Goal: Find specific page/section: Find specific page/section

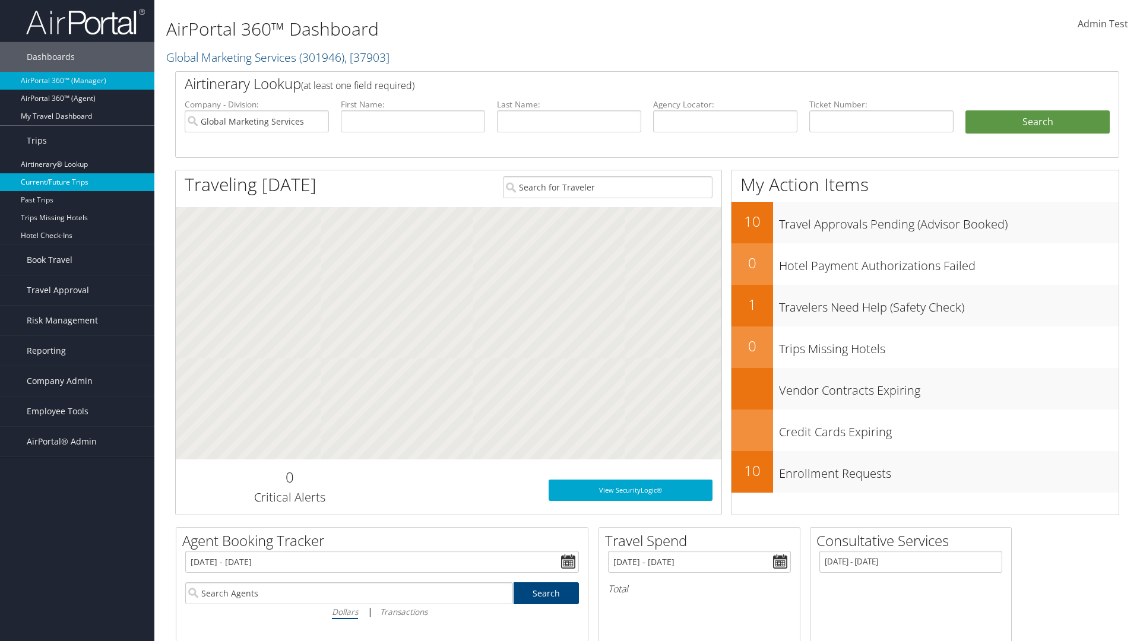
click at [77, 182] on link "Current/Future Trips" at bounding box center [77, 182] width 154 height 18
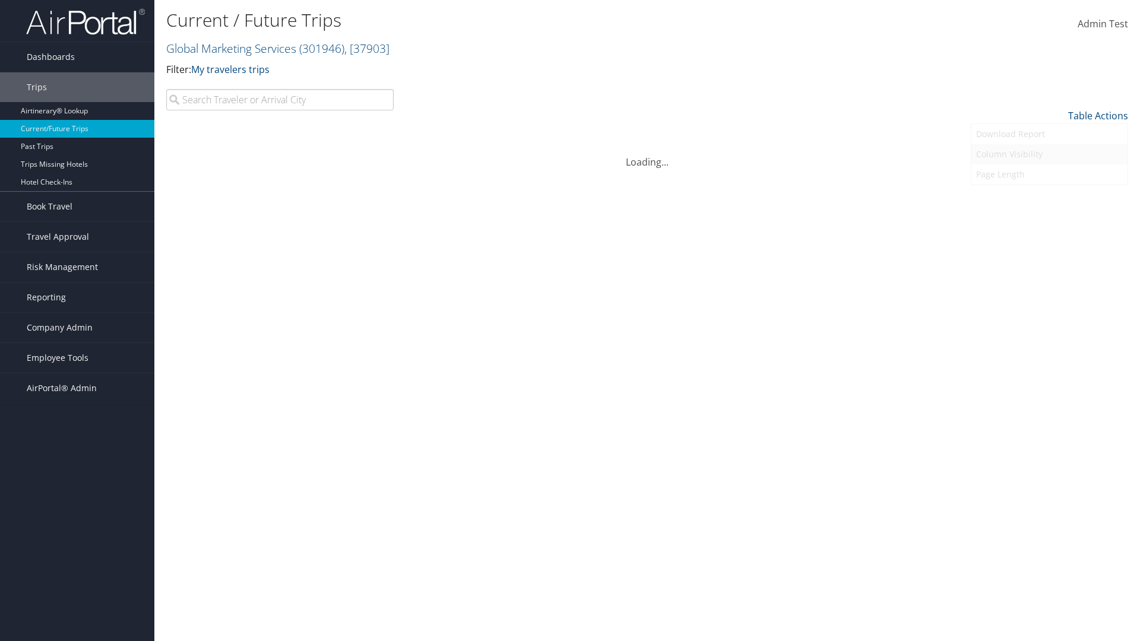
click at [1050, 154] on link "Column Visibility" at bounding box center [1050, 154] width 156 height 20
click at [1050, 156] on link "Departure City" at bounding box center [1050, 156] width 156 height 20
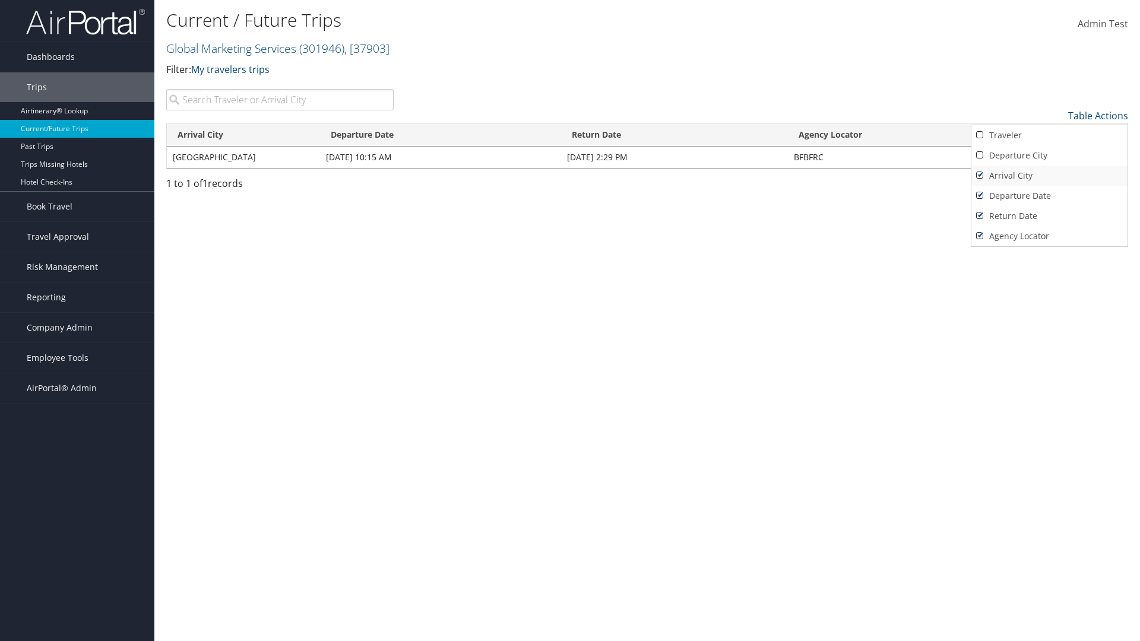
click at [1050, 176] on link "Arrival City" at bounding box center [1050, 176] width 156 height 20
click at [1050, 196] on link "Departure Date" at bounding box center [1050, 196] width 156 height 20
click at [1050, 216] on link "Return Date" at bounding box center [1050, 216] width 156 height 20
click at [1050, 236] on link "Agency Locator" at bounding box center [1050, 236] width 156 height 20
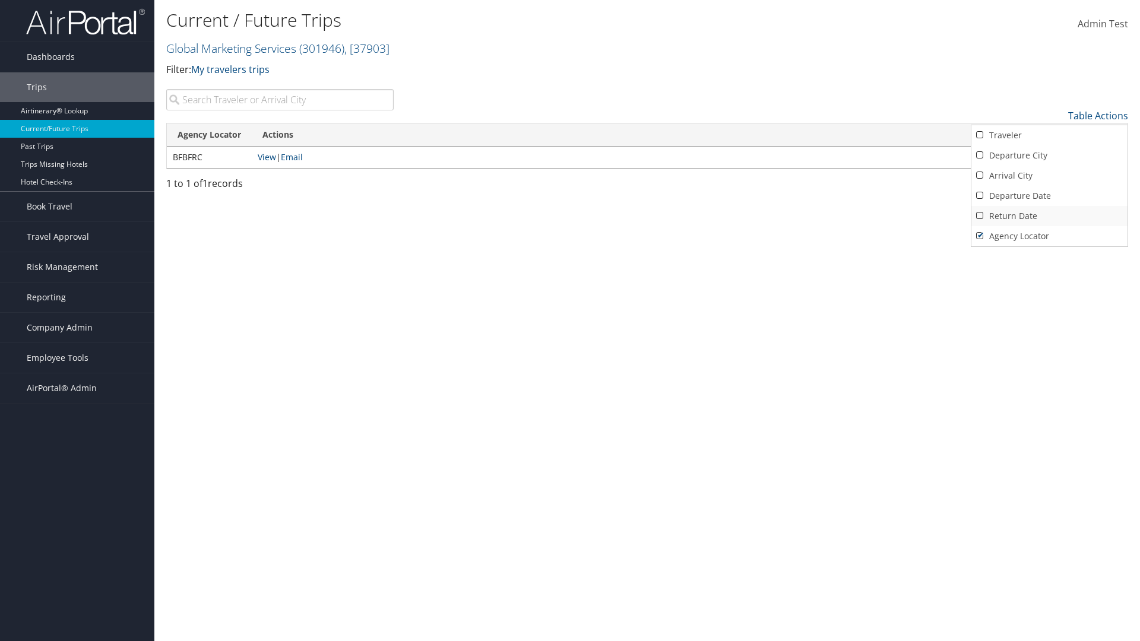
click at [1050, 216] on link "Return Date" at bounding box center [1050, 216] width 156 height 20
click at [1050, 196] on link "Departure Date" at bounding box center [1050, 196] width 156 height 20
click at [1050, 176] on link "Arrival City" at bounding box center [1050, 176] width 156 height 20
click at [1050, 156] on link "Departure City" at bounding box center [1050, 156] width 156 height 20
click at [1050, 135] on link "Traveler" at bounding box center [1050, 135] width 156 height 20
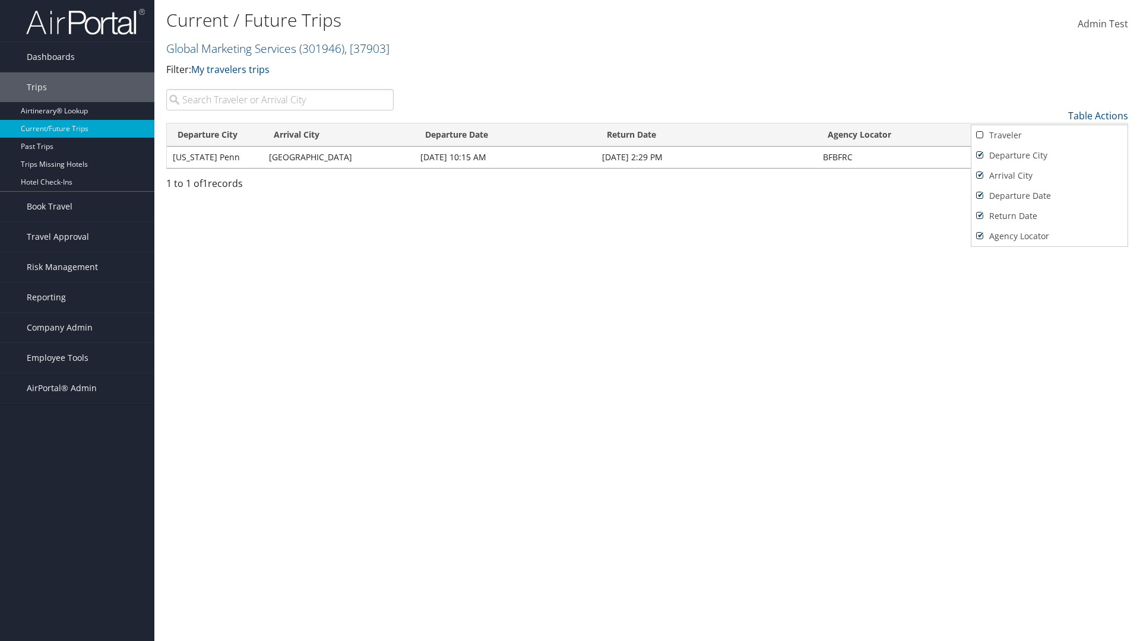
click at [570, 321] on div at bounding box center [570, 320] width 1140 height 641
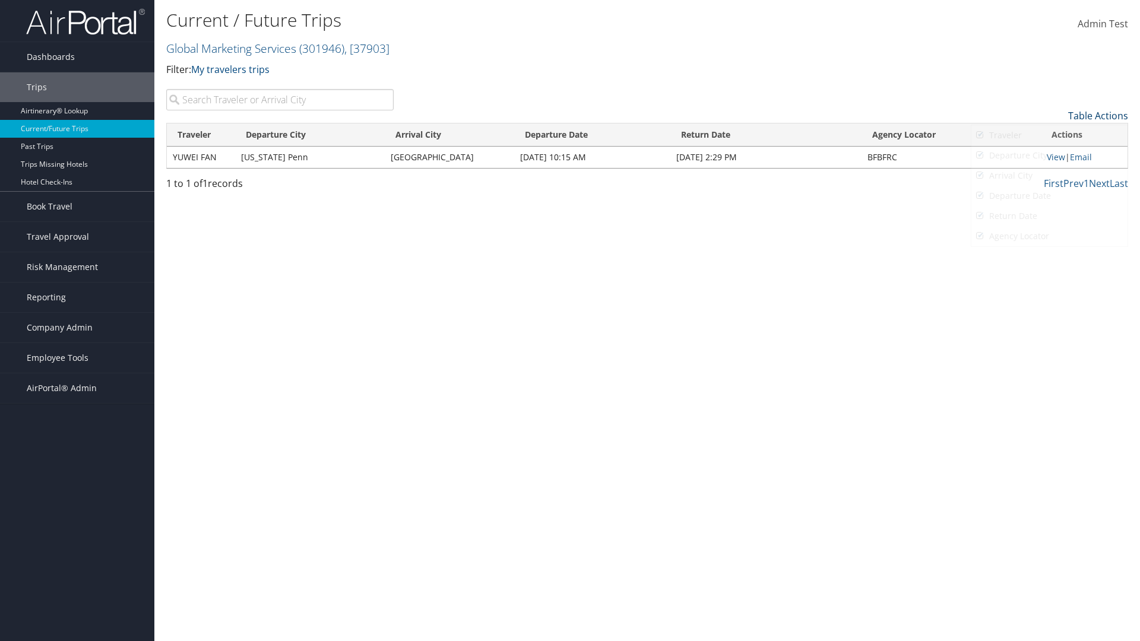
click at [1098, 116] on link "Table Actions" at bounding box center [1099, 115] width 60 height 13
click at [1050, 175] on link "Page Length" at bounding box center [1050, 175] width 156 height 20
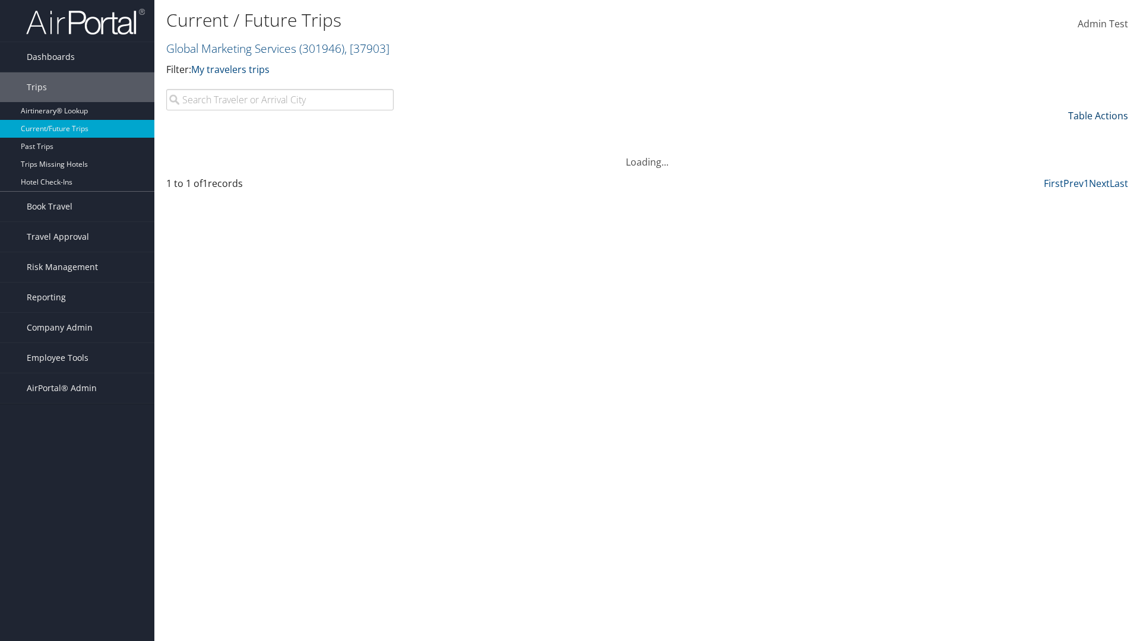
click at [1098, 116] on link "Table Actions" at bounding box center [1099, 115] width 60 height 13
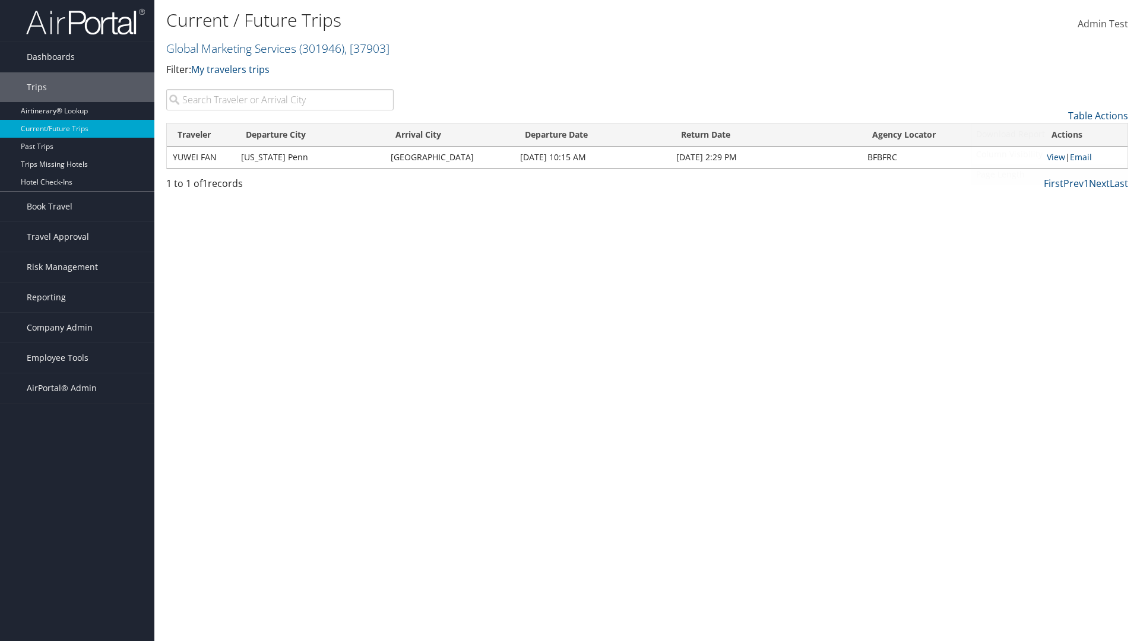
click at [1050, 175] on link "Page Length" at bounding box center [1050, 175] width 156 height 20
click at [1050, 176] on link "50" at bounding box center [1050, 176] width 156 height 20
